Goal: Check status: Check status

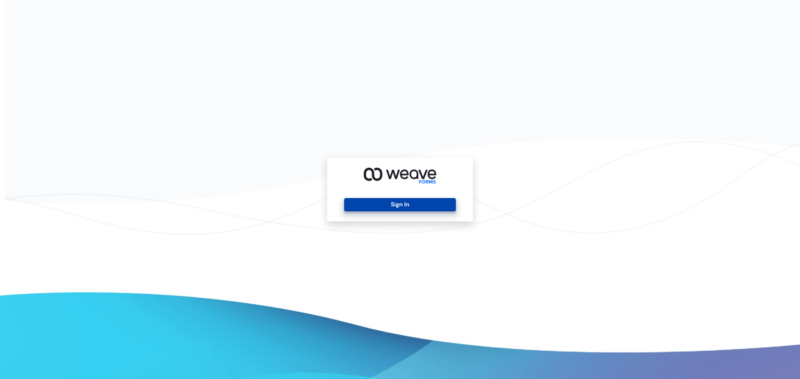
click at [430, 205] on button "Sign In" at bounding box center [399, 204] width 111 height 13
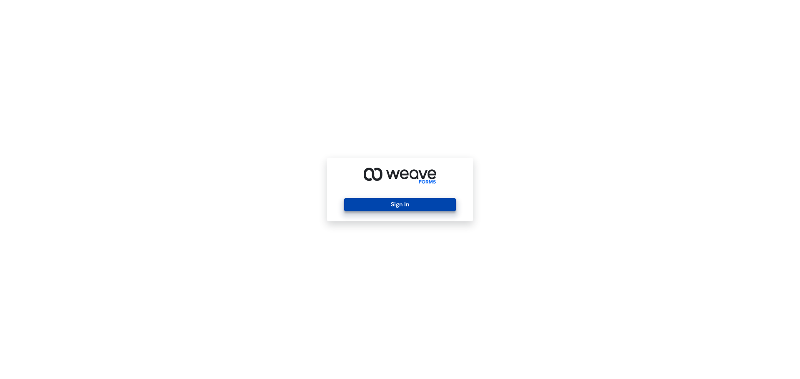
click at [393, 208] on button "Sign In" at bounding box center [399, 204] width 111 height 13
